Goal: Find specific page/section: Find specific page/section

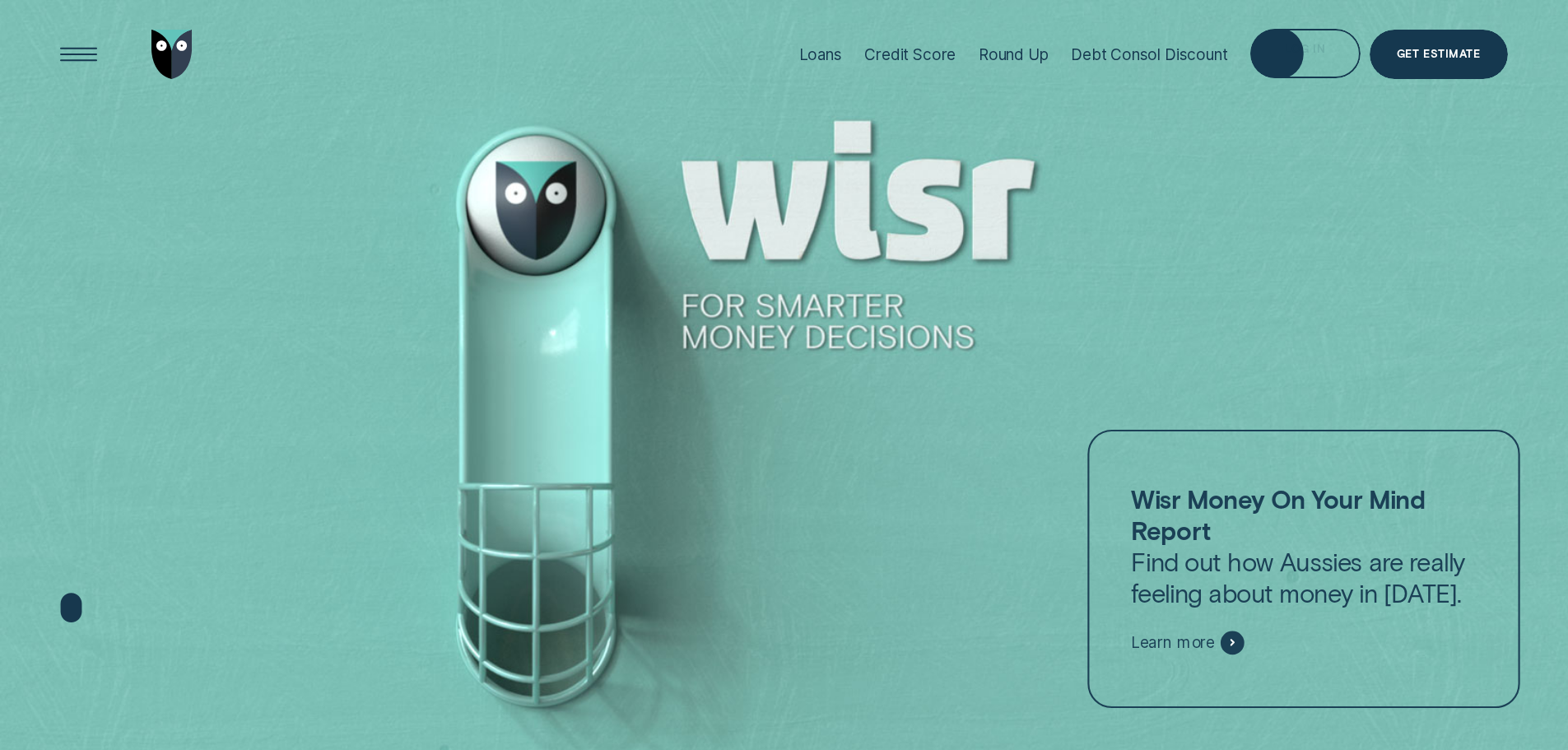
click at [1255, 56] on div "Log in" at bounding box center [1305, 54] width 110 height 50
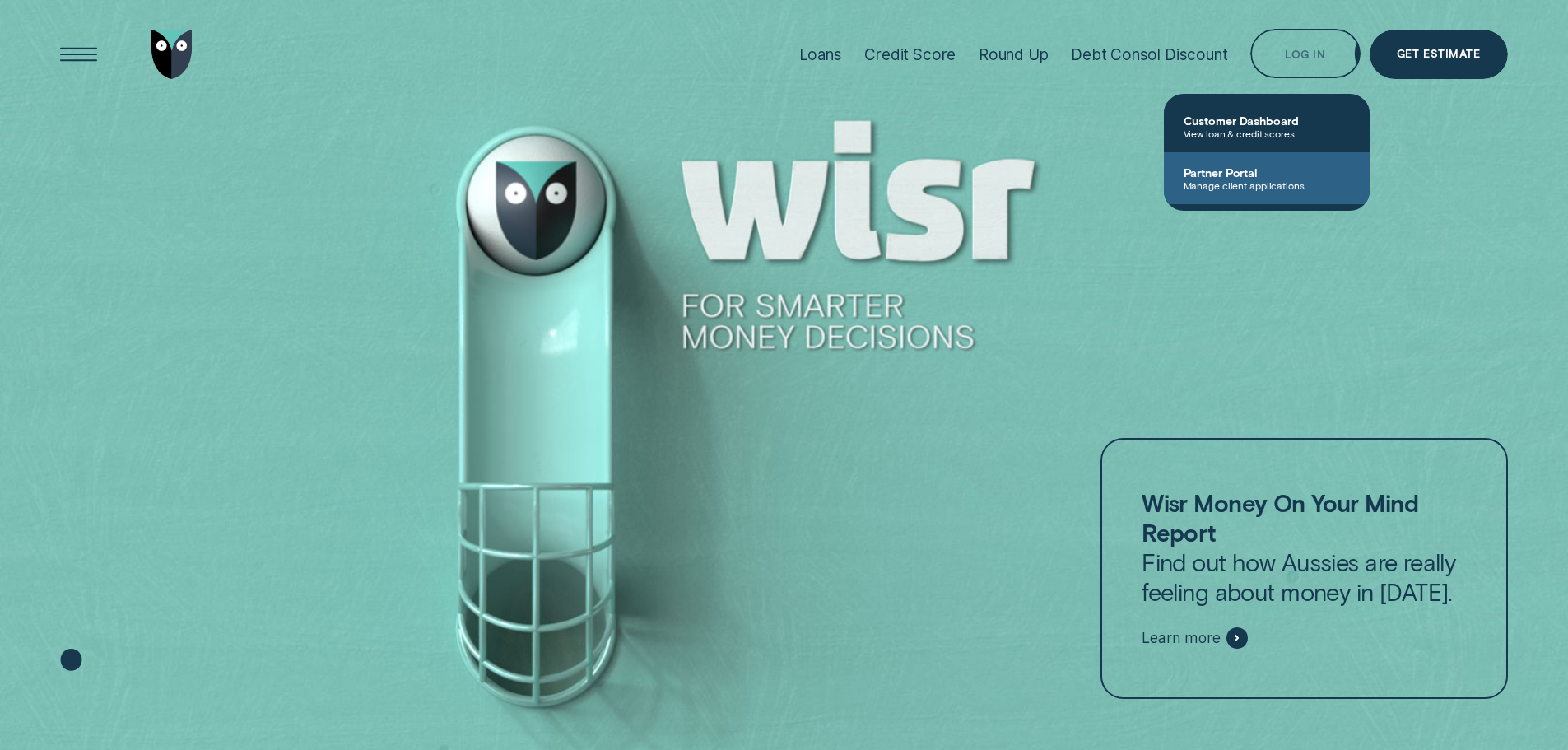
click at [1268, 165] on span "Partner Portal" at bounding box center [1267, 172] width 166 height 14
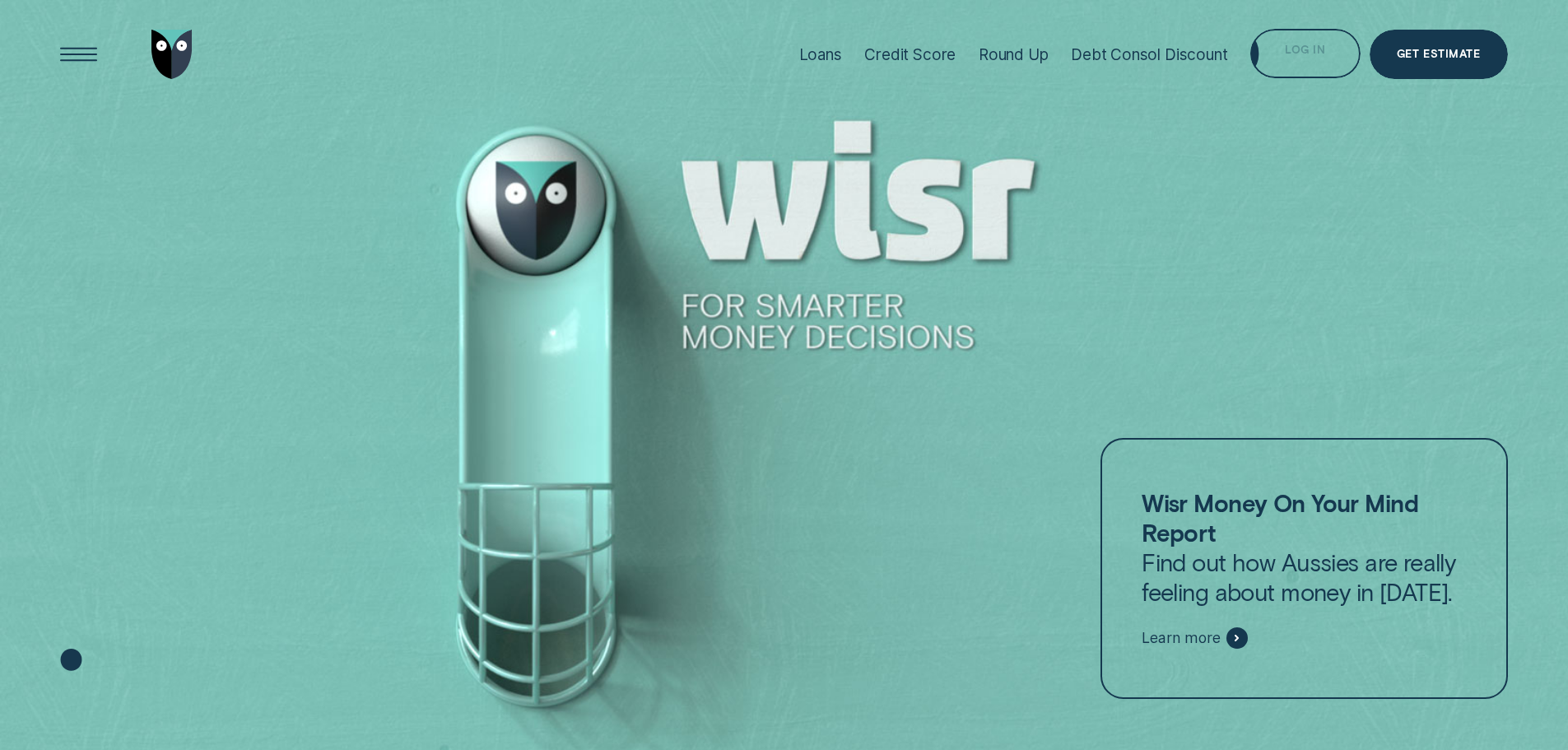
click at [1329, 53] on div "Log in" at bounding box center [1305, 54] width 110 height 50
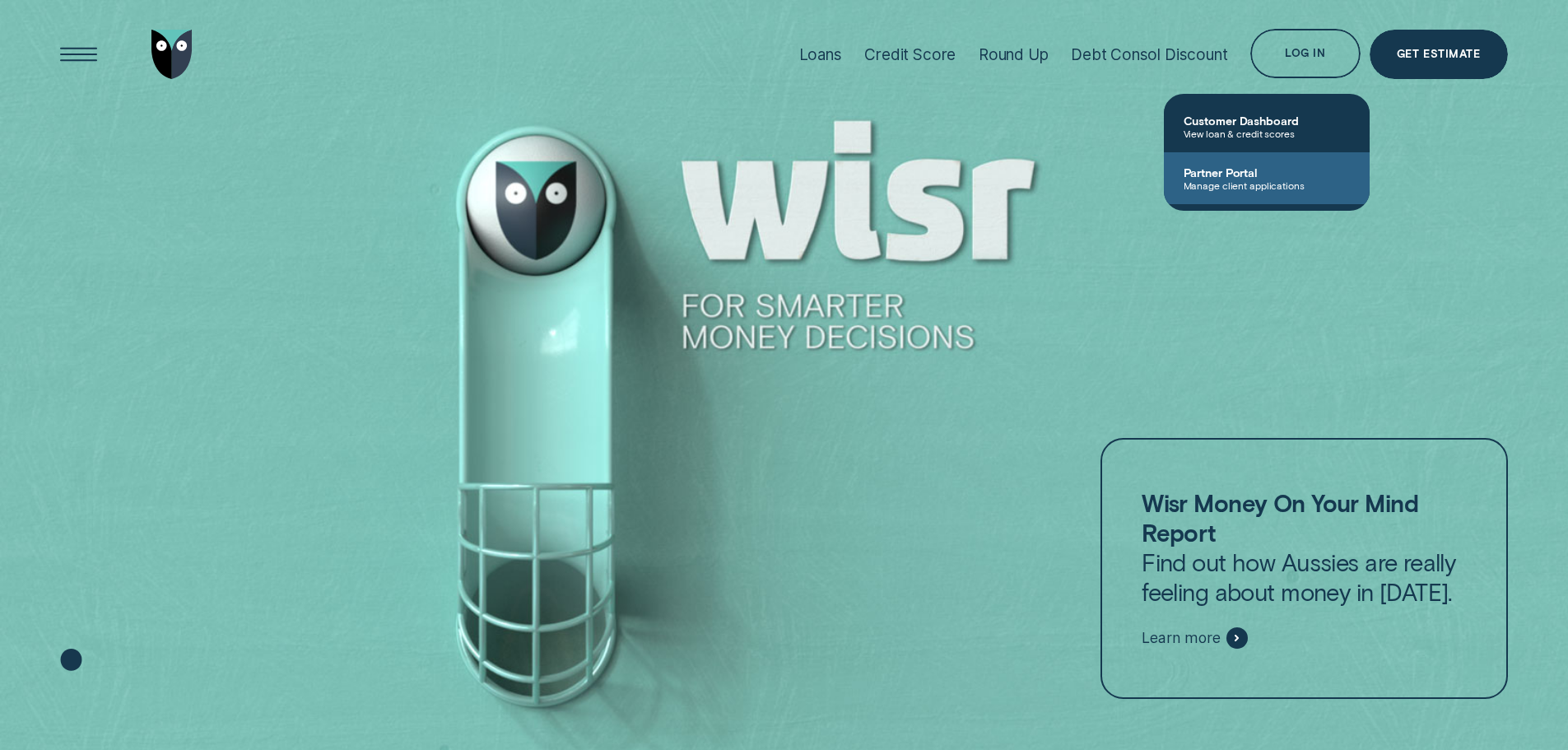
click at [1268, 164] on link "Partner Portal Manage client applications" at bounding box center [1266, 178] width 206 height 52
